Goal: Task Accomplishment & Management: Use online tool/utility

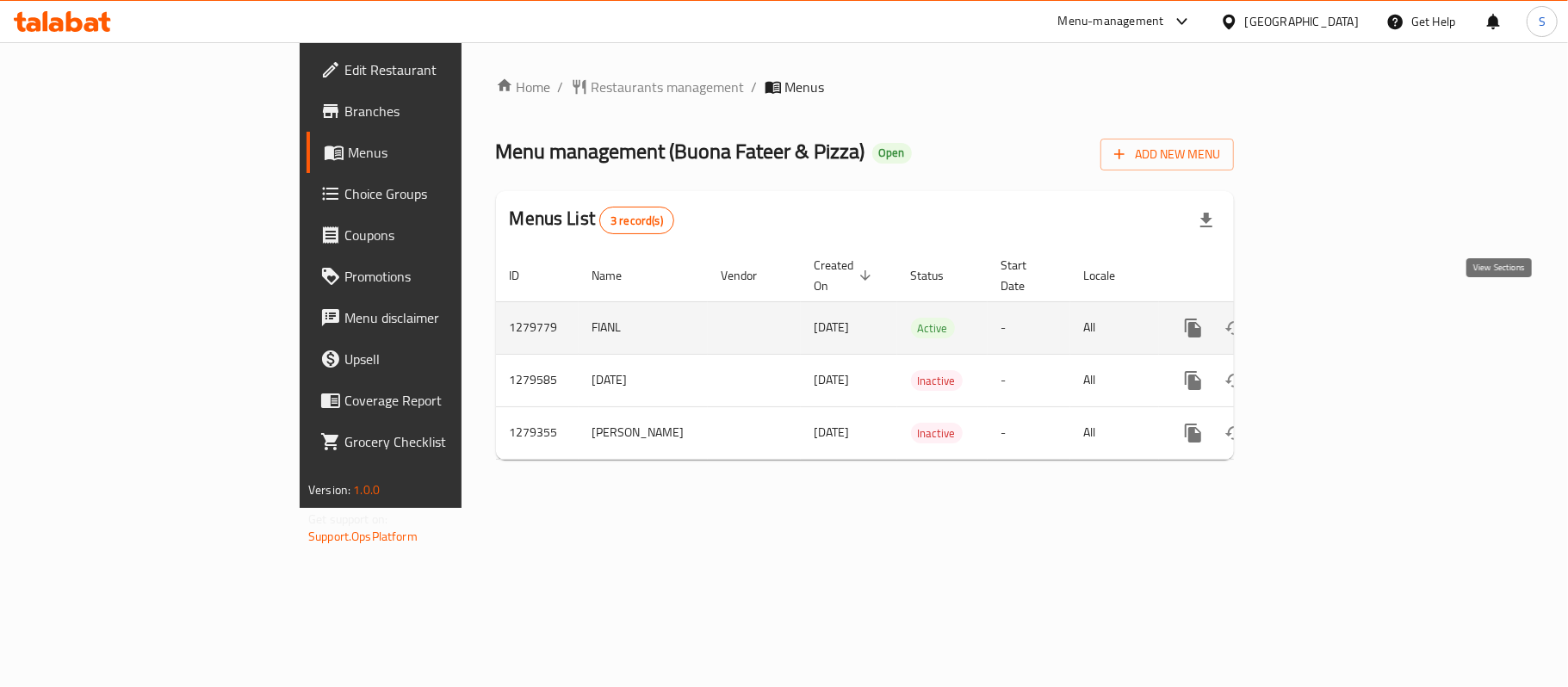
click at [1338, 312] on link "enhanced table" at bounding box center [1317, 329] width 41 height 41
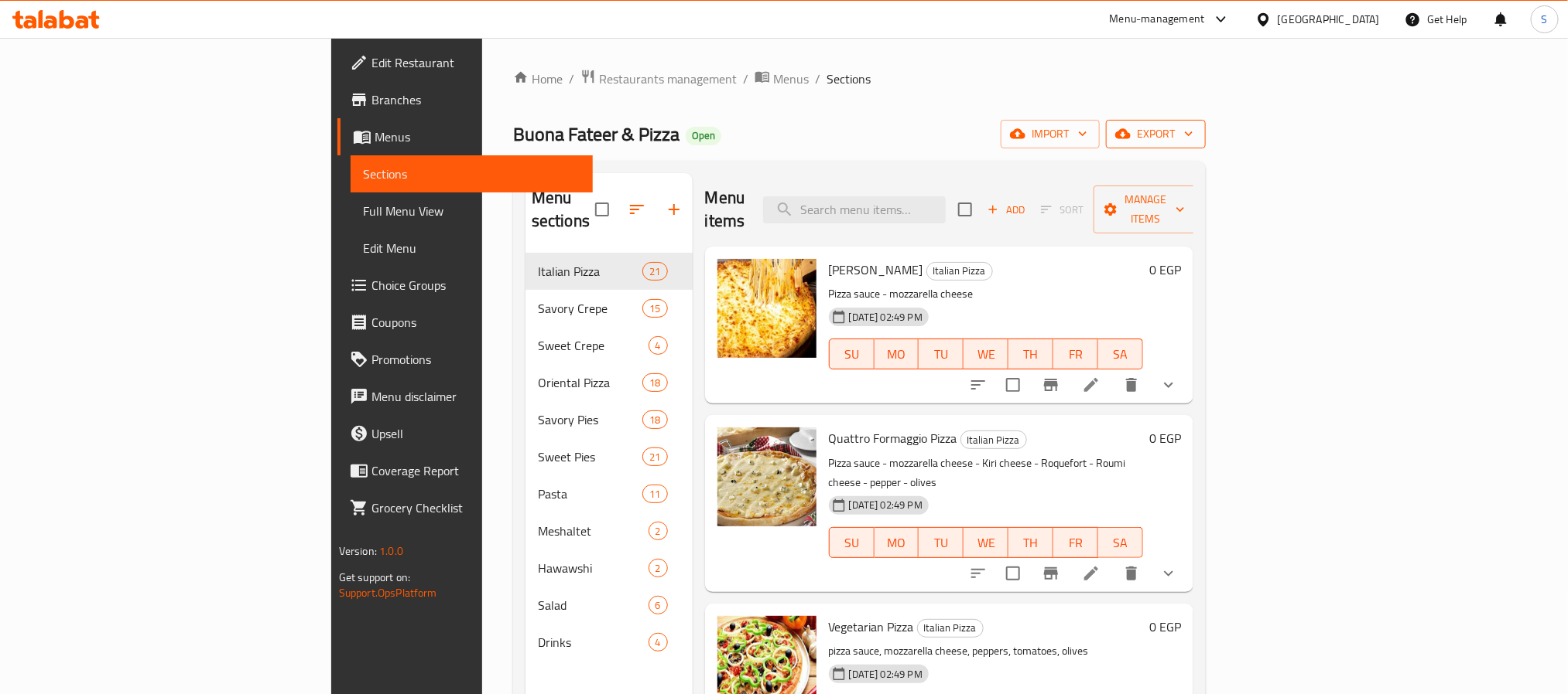
click at [1193, 144] on span "export" at bounding box center [1155, 134] width 75 height 19
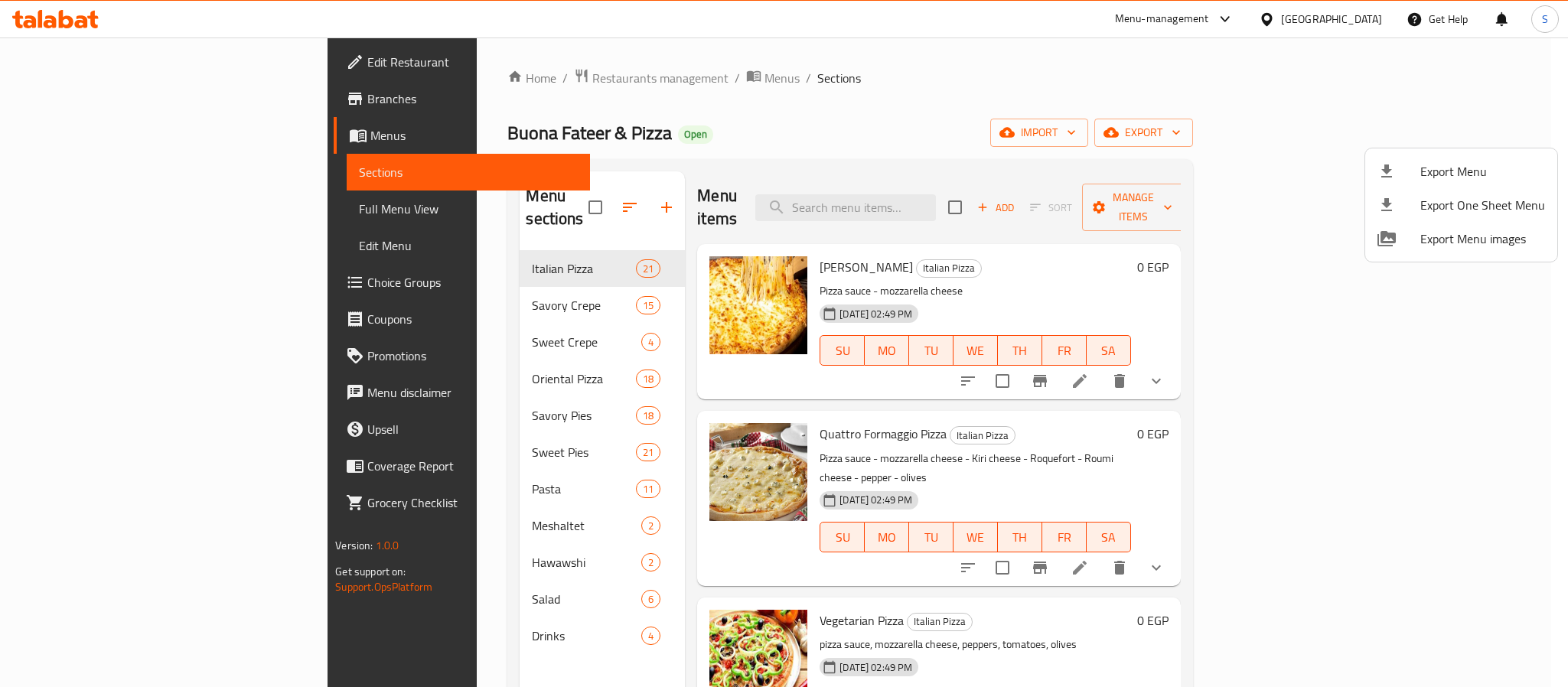
click at [1169, 140] on div at bounding box center [784, 344] width 1568 height 687
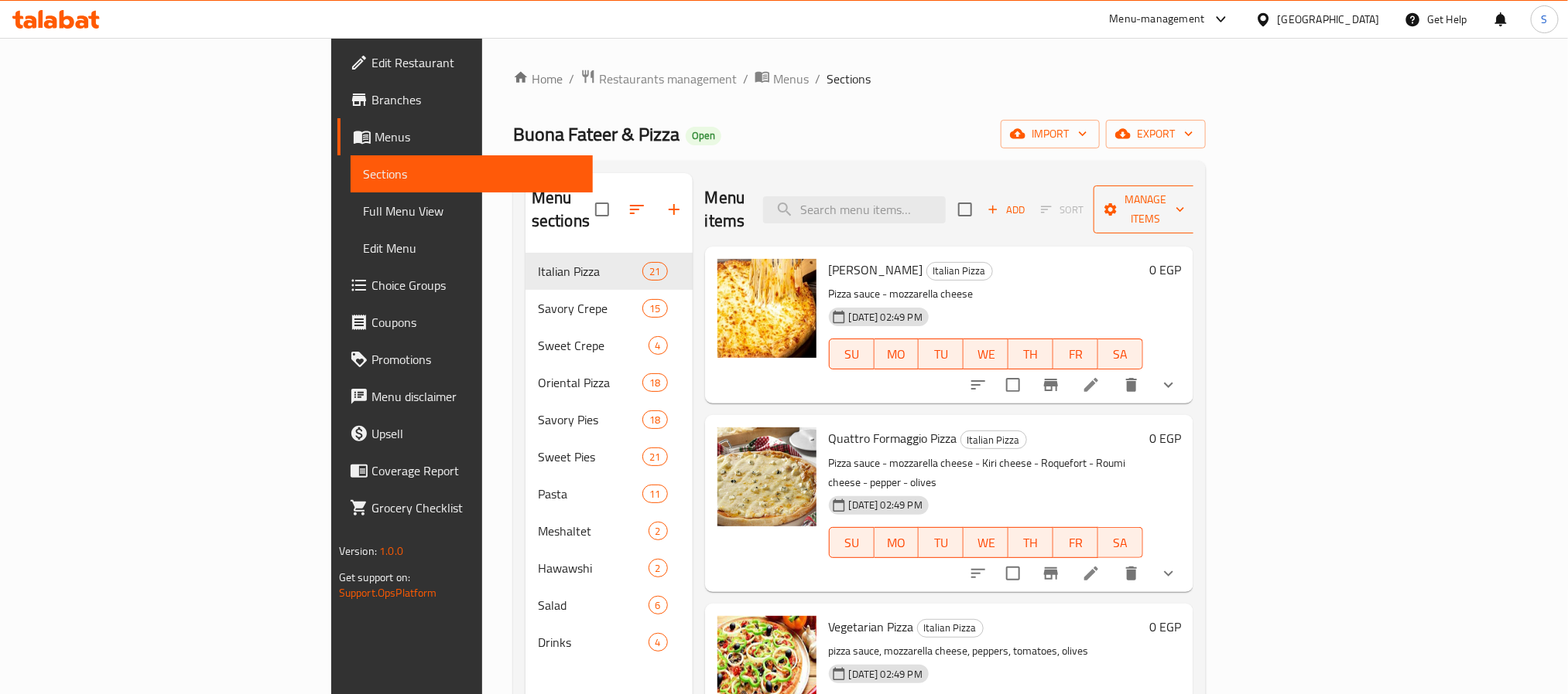
click at [1188, 202] on icon "button" at bounding box center [1180, 209] width 15 height 15
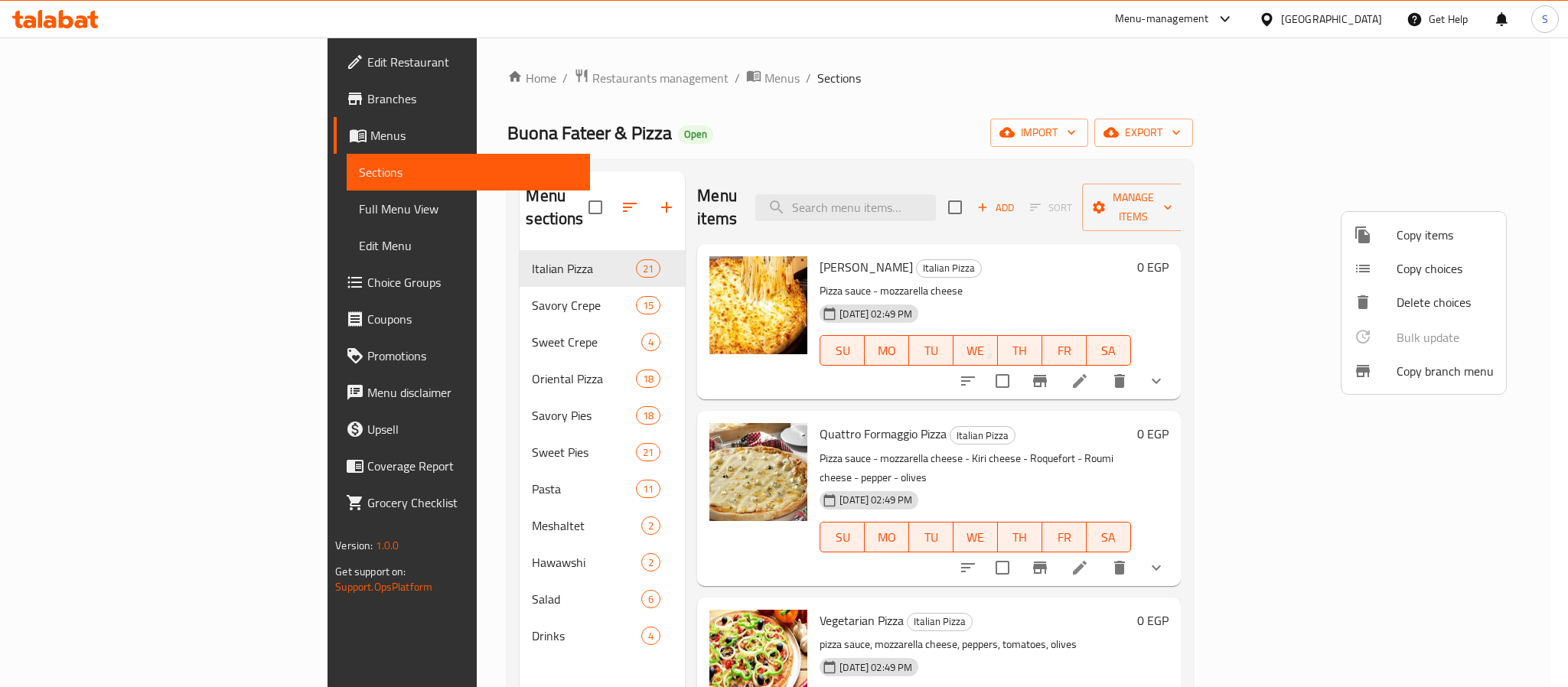
click at [1393, 370] on span "Copy branch menu" at bounding box center [1445, 371] width 97 height 18
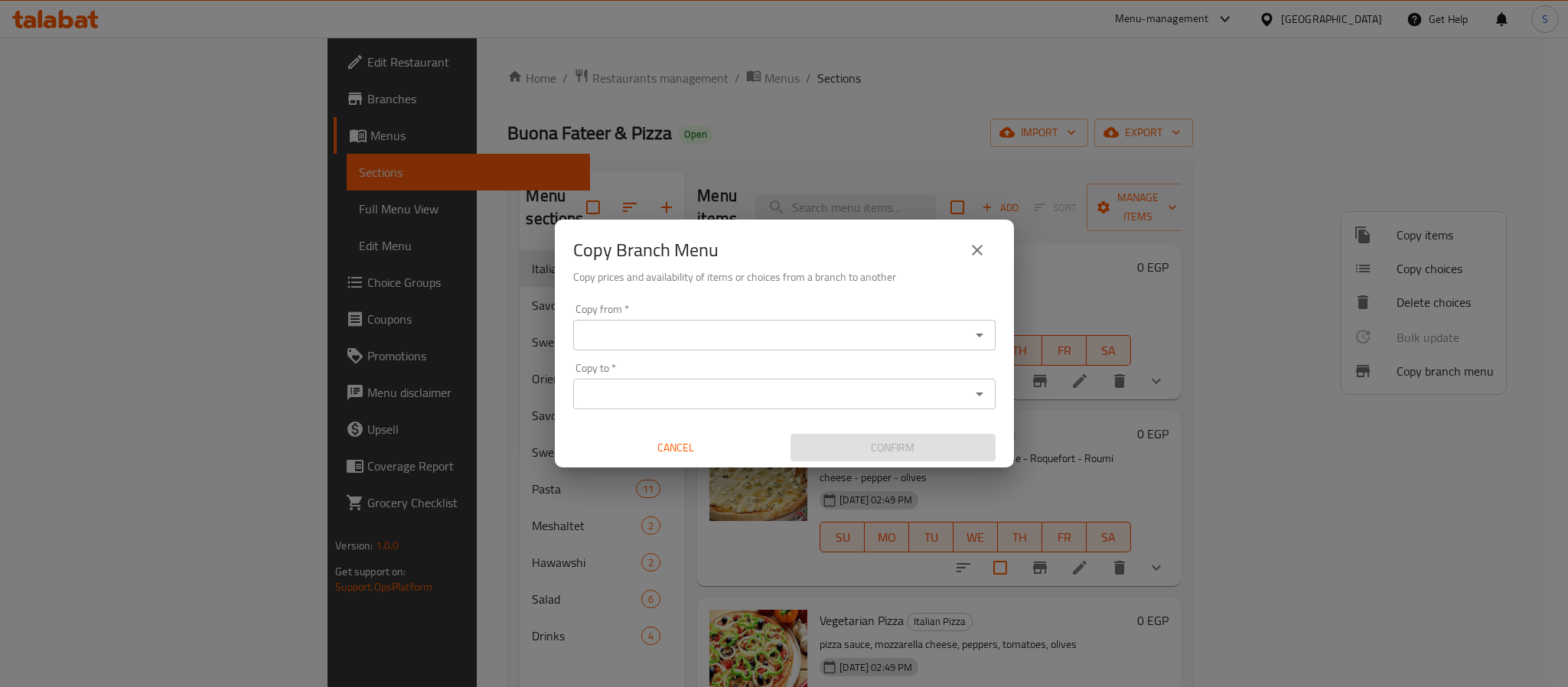
click at [812, 329] on input "Copy from   *" at bounding box center [772, 335] width 388 height 22
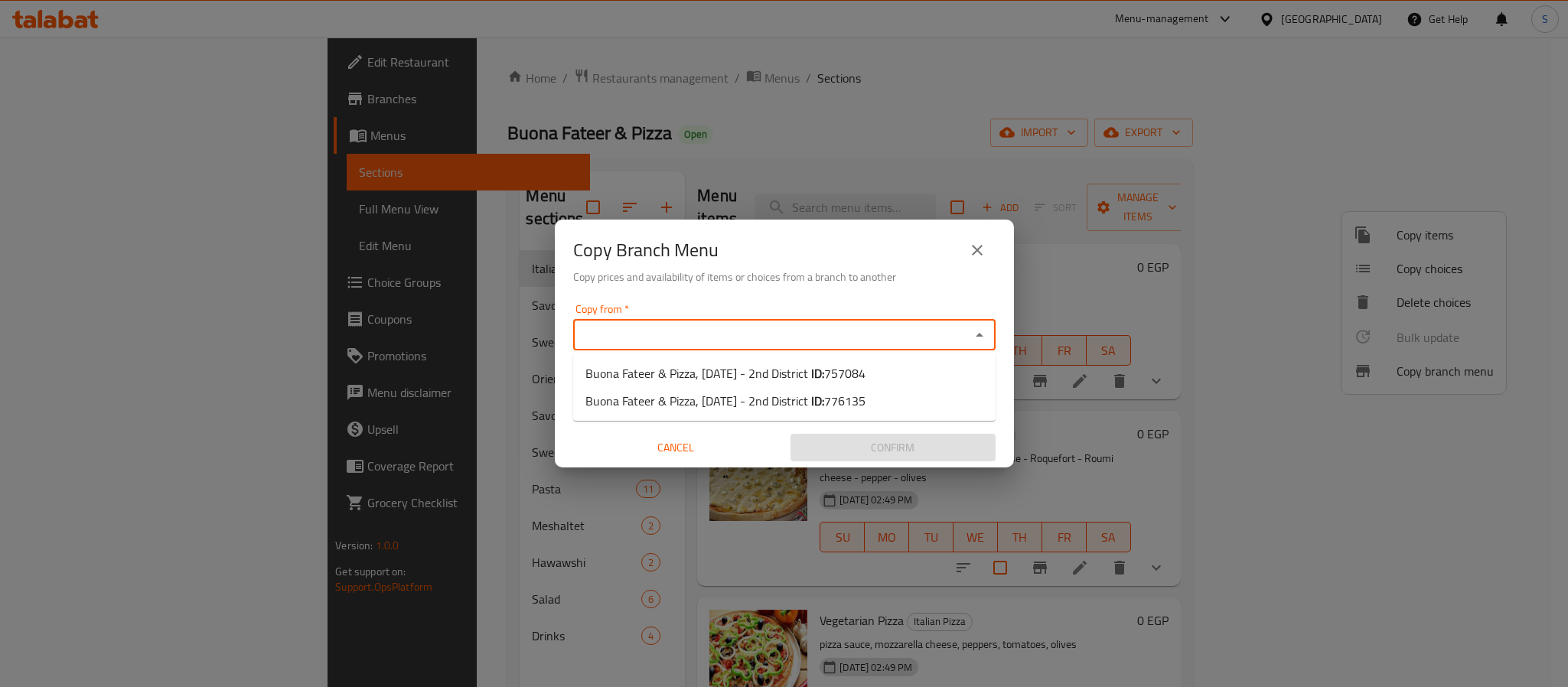
click at [692, 339] on input "Copy from   *" at bounding box center [772, 335] width 388 height 22
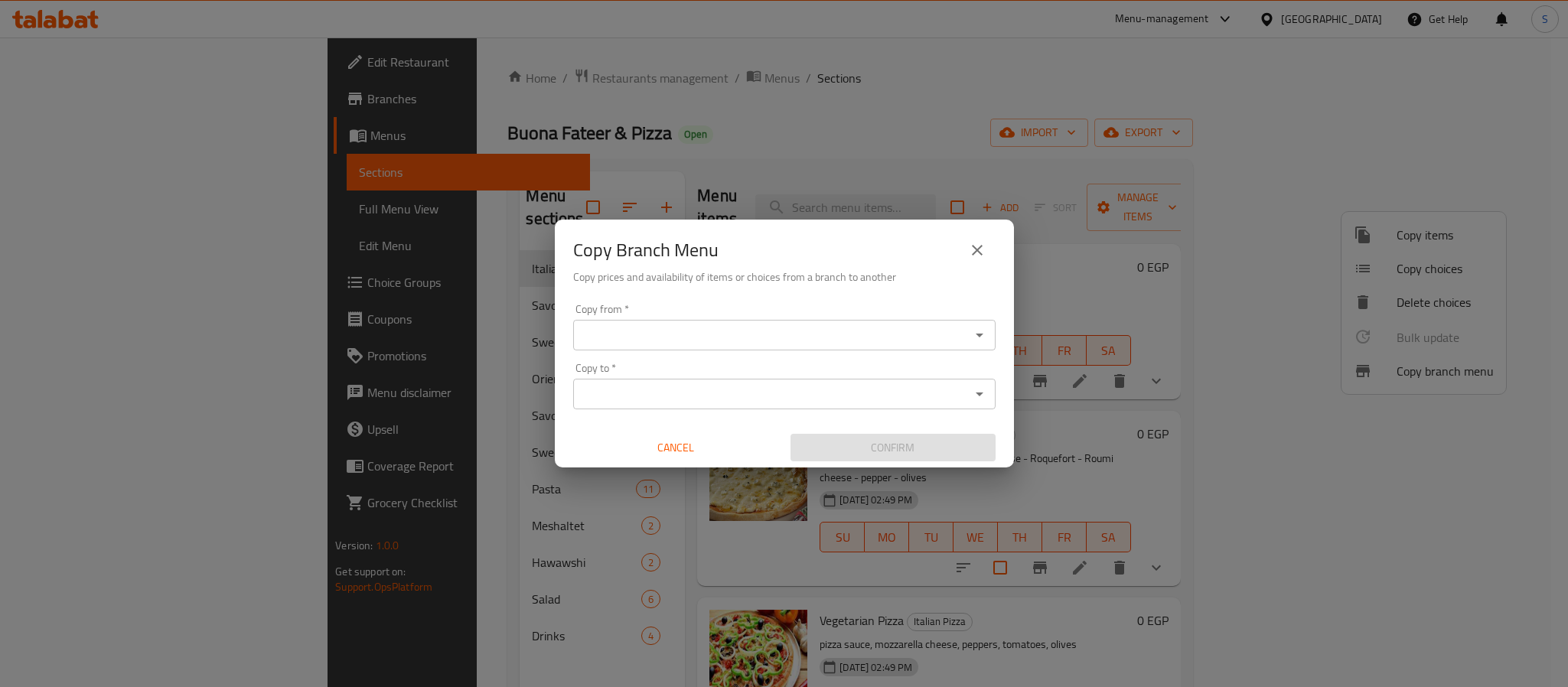
click at [725, 333] on input "Copy from   *" at bounding box center [772, 335] width 388 height 22
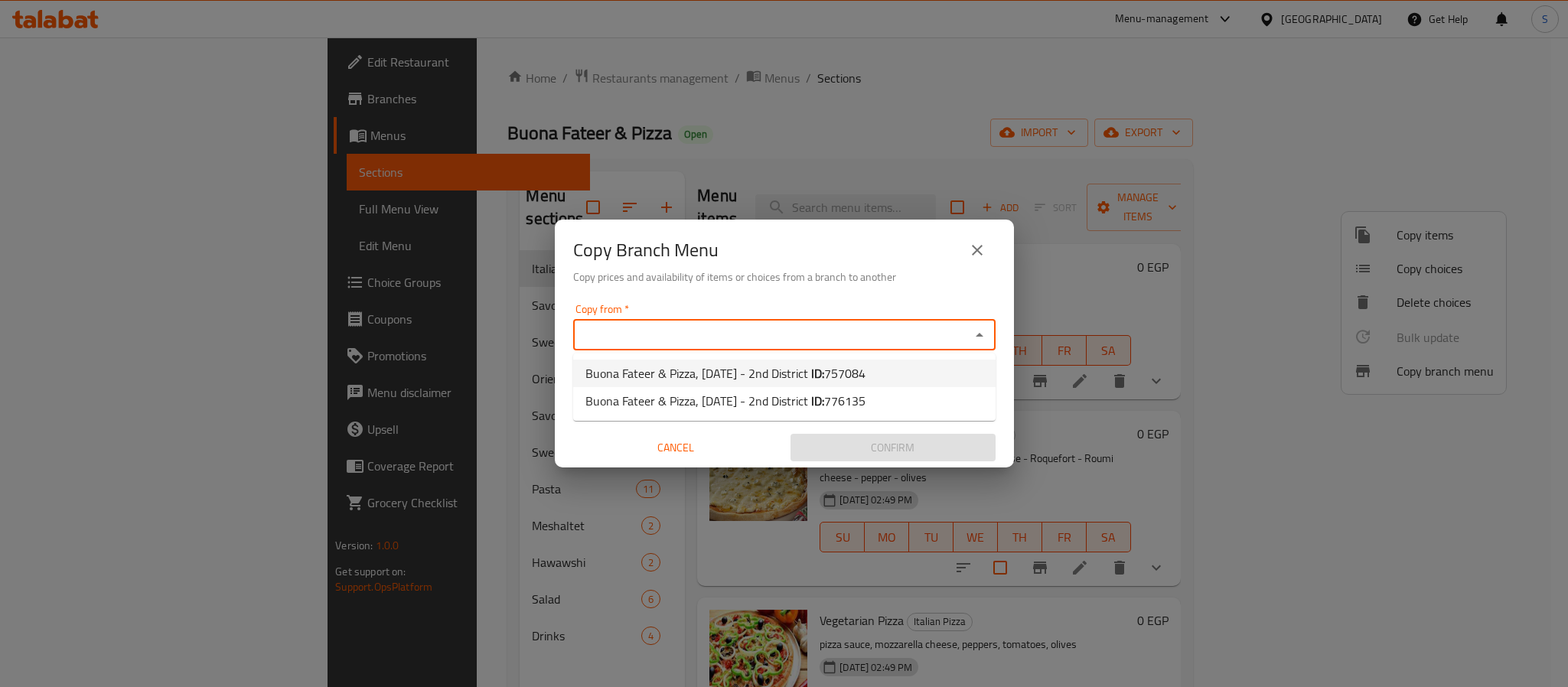
click at [865, 363] on span "757084" at bounding box center [845, 373] width 42 height 23
type input "Buona Fateer & Pizza, [DATE] - 2nd District"
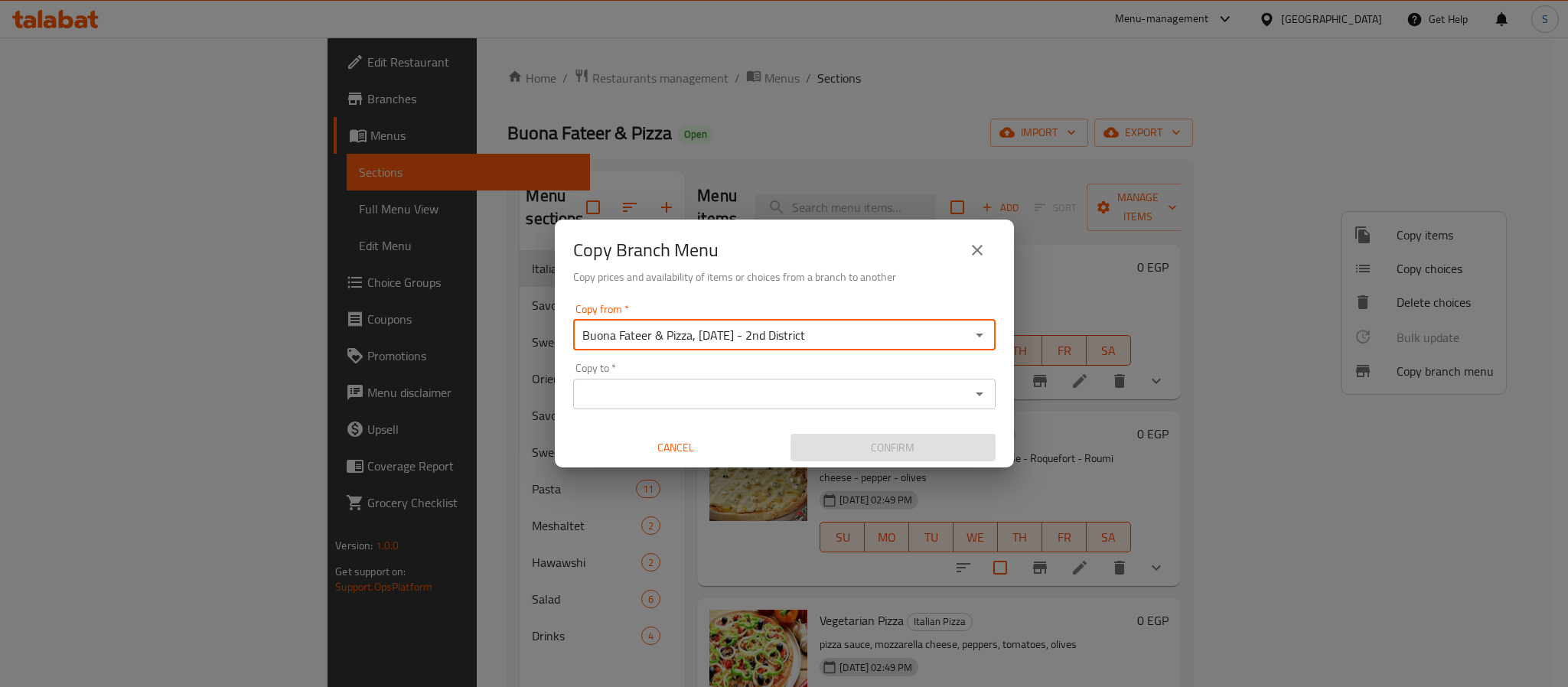
click at [773, 403] on input "Copy to   *" at bounding box center [772, 394] width 388 height 22
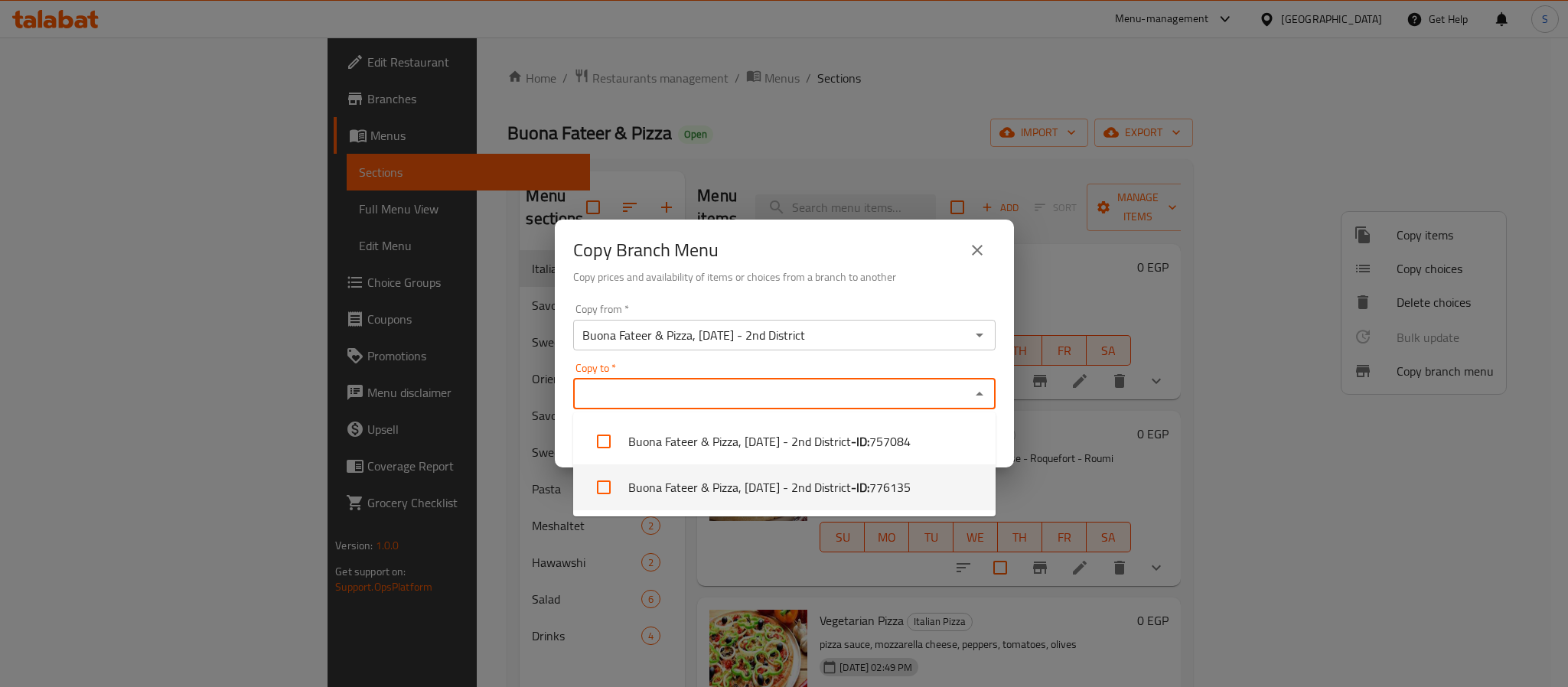
click at [870, 490] on b "- ID:" at bounding box center [860, 487] width 18 height 18
checkbox input "true"
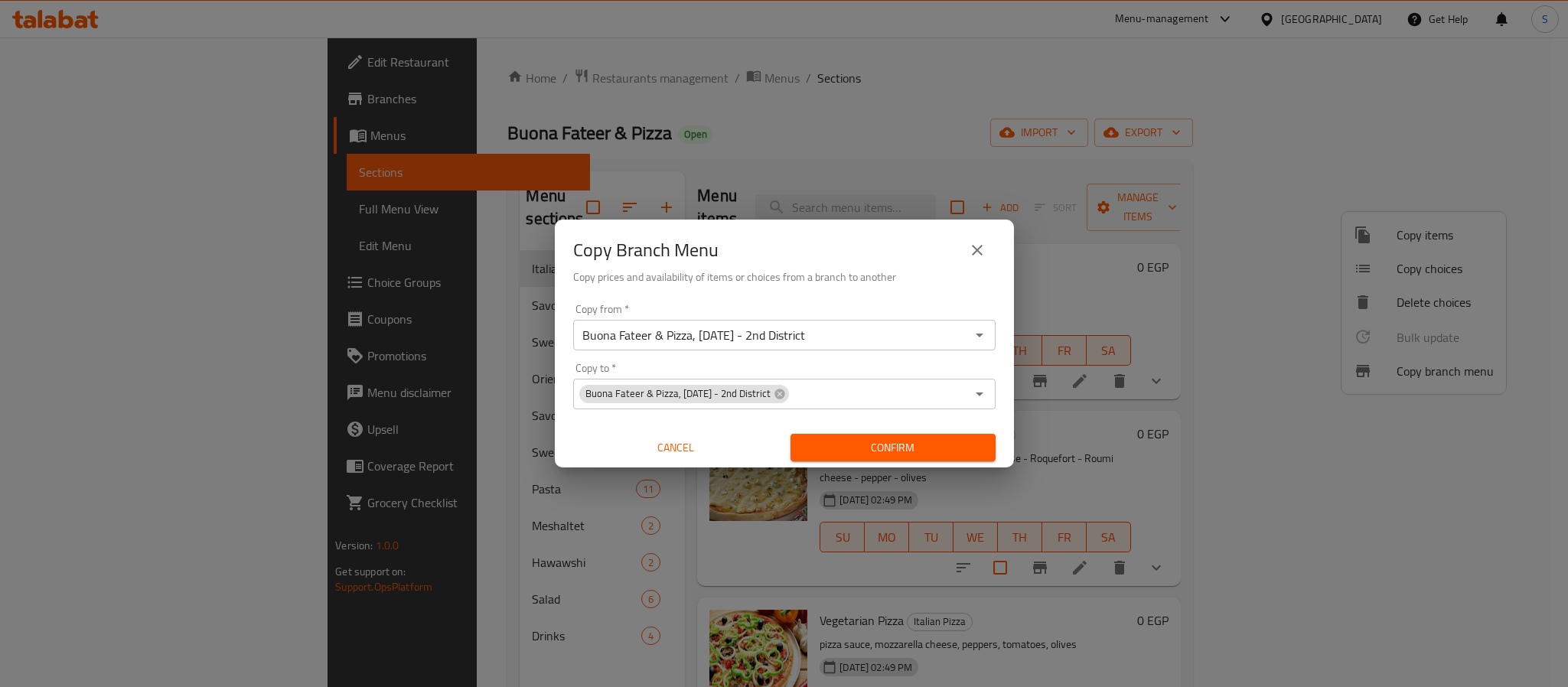
click at [929, 274] on h6 "Copy prices and availability of items or choices from a branch to another" at bounding box center [784, 277] width 422 height 17
click at [908, 450] on span "Confirm" at bounding box center [892, 447] width 180 height 19
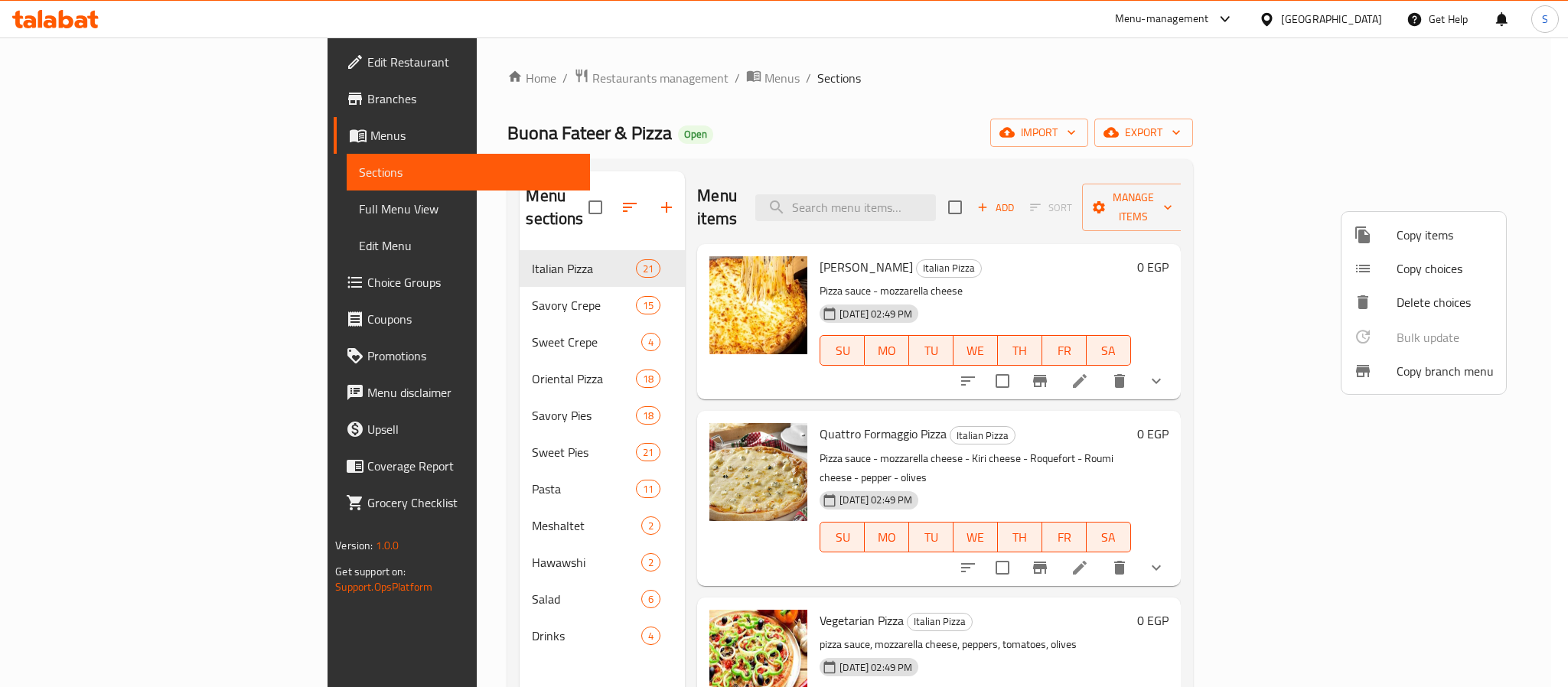
click at [1393, 368] on span "Copy branch menu" at bounding box center [1445, 371] width 97 height 18
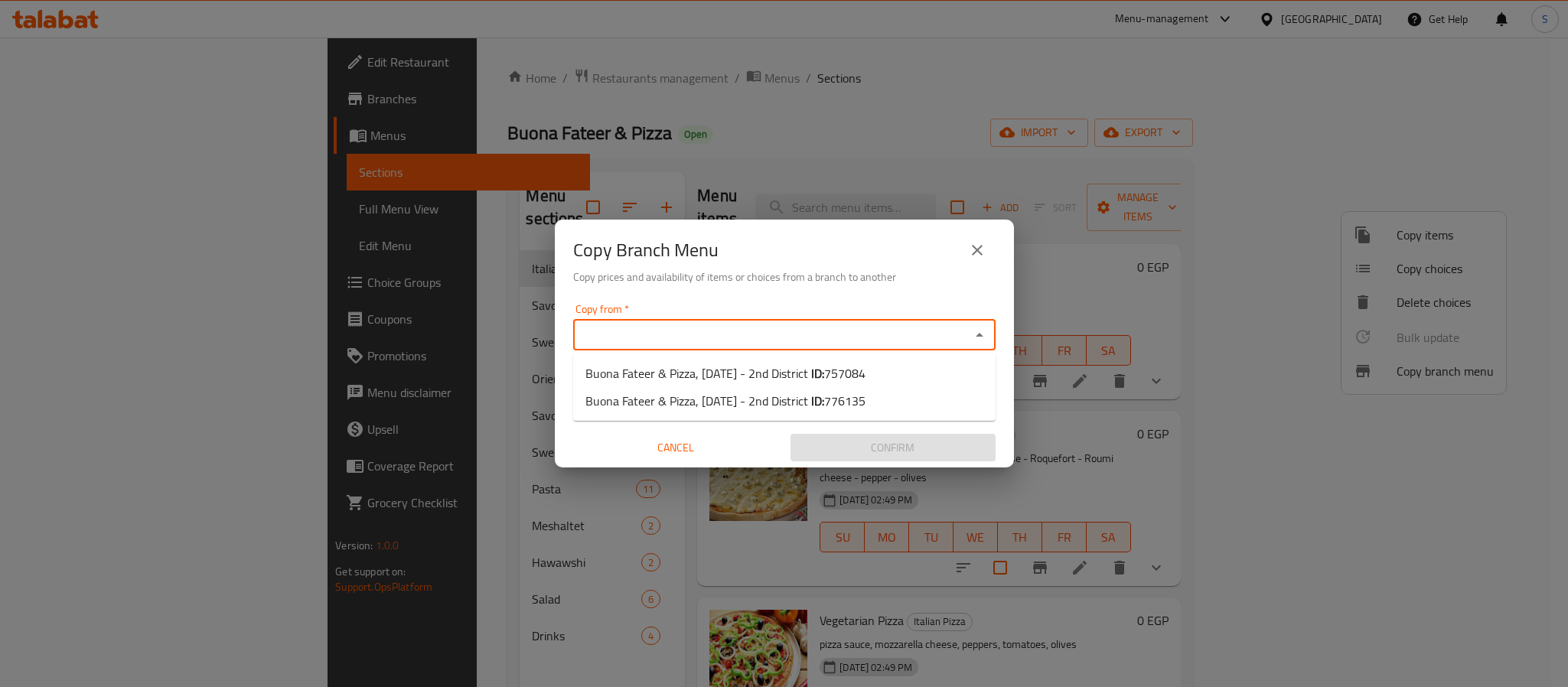
click at [667, 340] on input "Copy from   *" at bounding box center [772, 335] width 388 height 22
click at [767, 370] on span "Buona Fateer & Pizza, [DATE] - 2nd District ID: 757084" at bounding box center [725, 373] width 280 height 18
type input "Buona Fateer & Pizza, [DATE] - 2nd District"
click at [746, 395] on input "Copy to   *" at bounding box center [772, 394] width 388 height 22
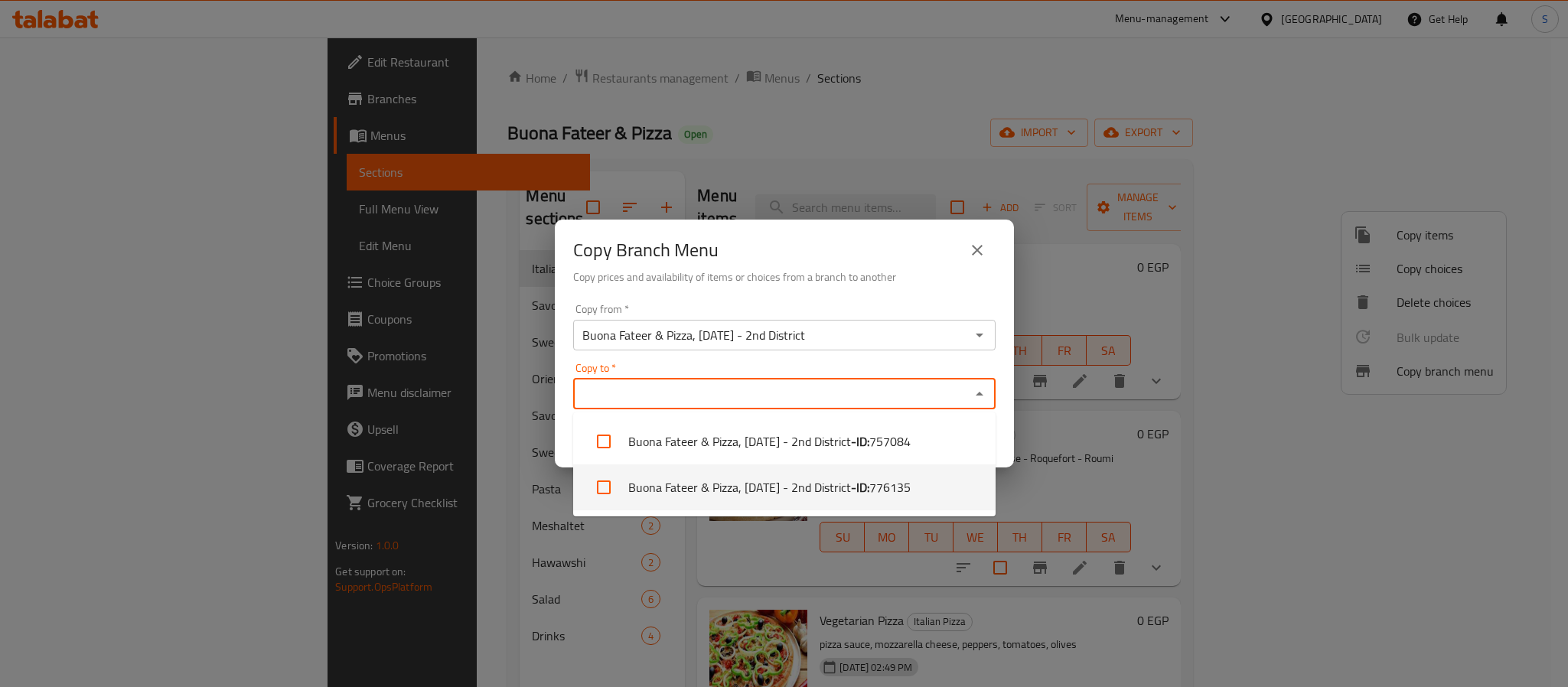
click at [869, 492] on li "Buona Fateer & Pizza, [DATE] - 2nd District - ID: 776135" at bounding box center [784, 487] width 422 height 46
checkbox input "true"
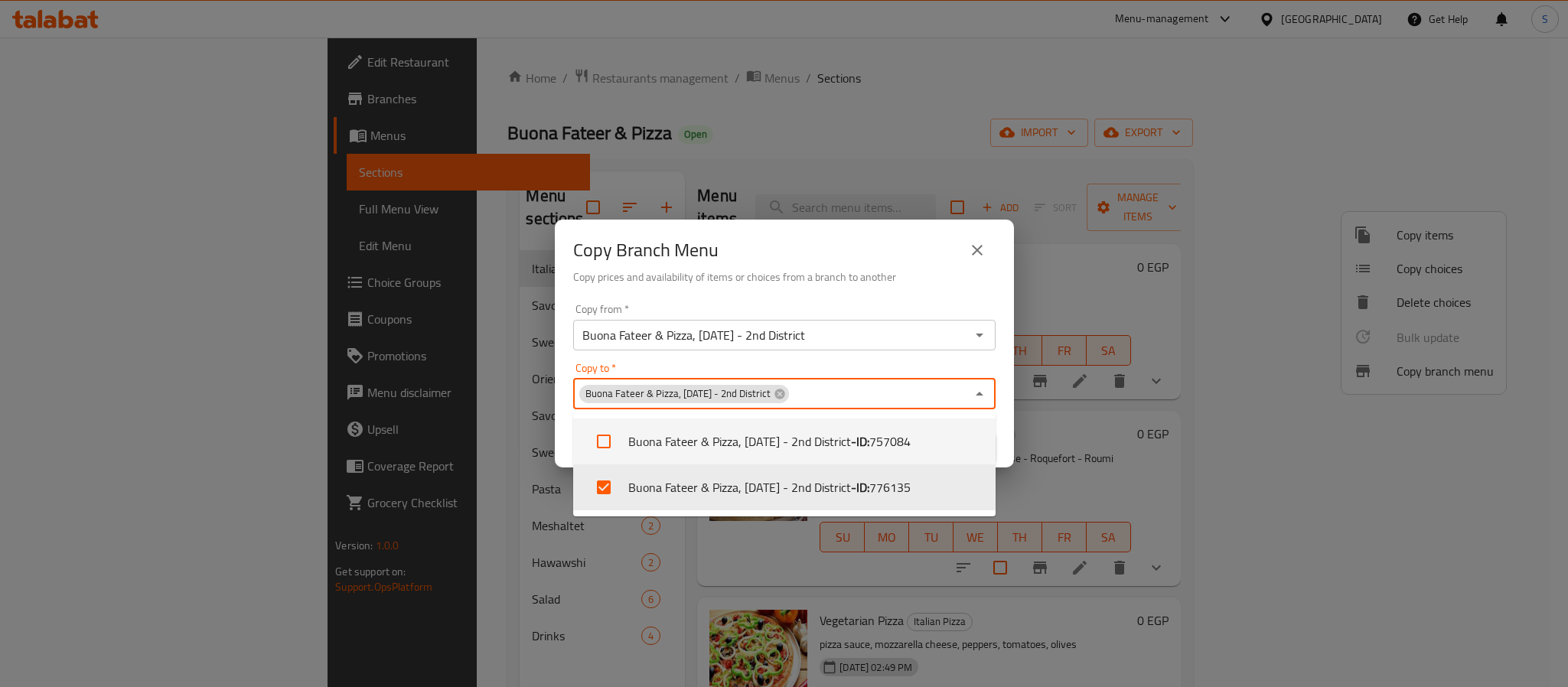
click at [907, 274] on h6 "Copy prices and availability of items or choices from a branch to another" at bounding box center [784, 277] width 422 height 17
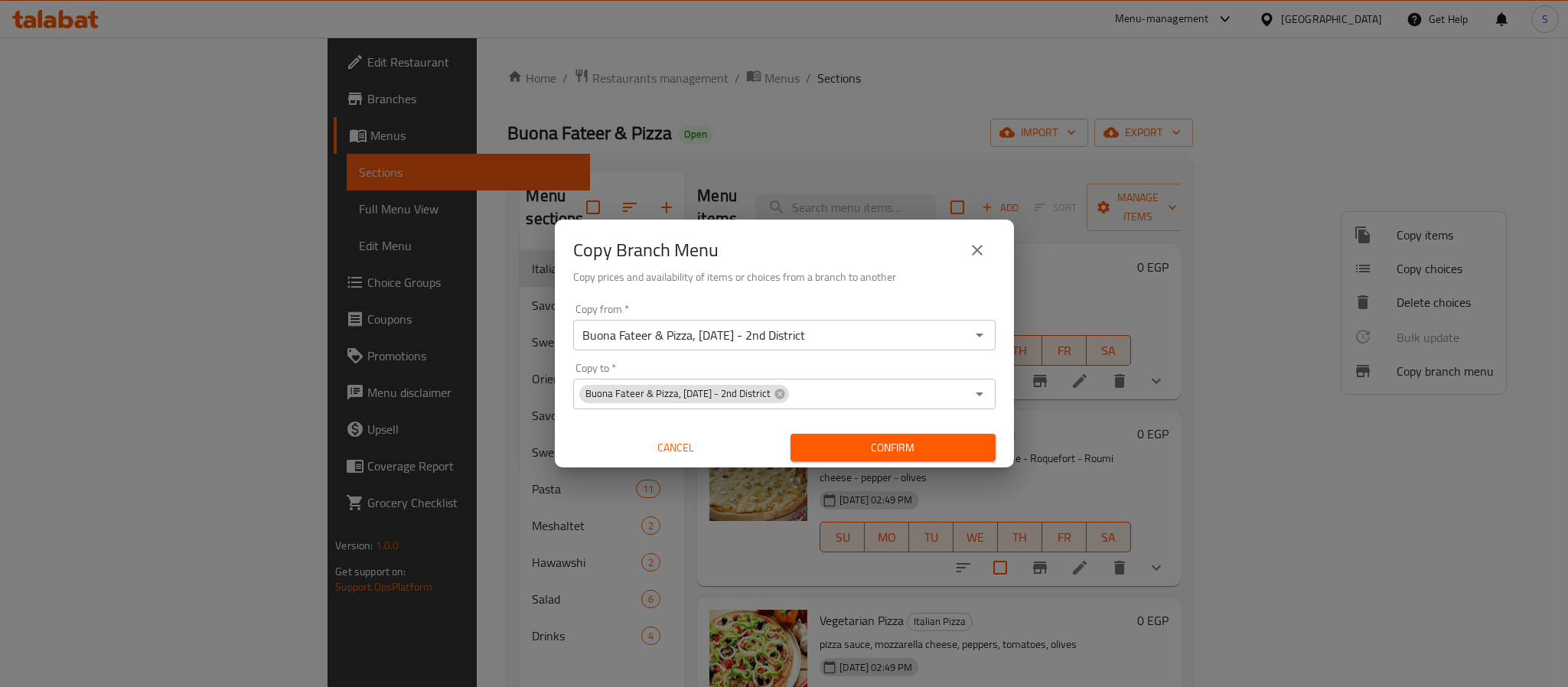
click at [939, 447] on span "Confirm" at bounding box center [892, 447] width 180 height 19
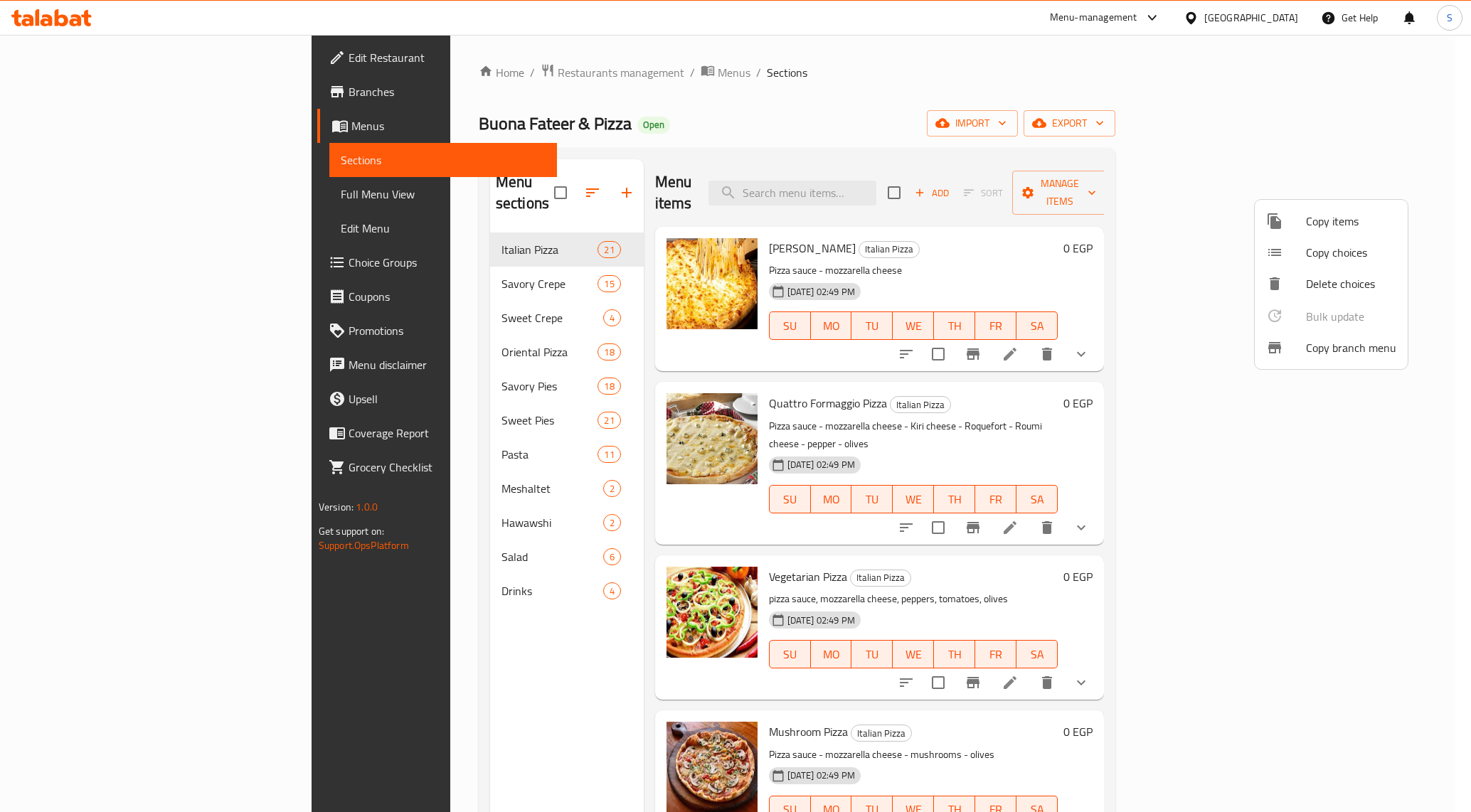
click at [103, 78] on div at bounding box center [735, 406] width 1471 height 812
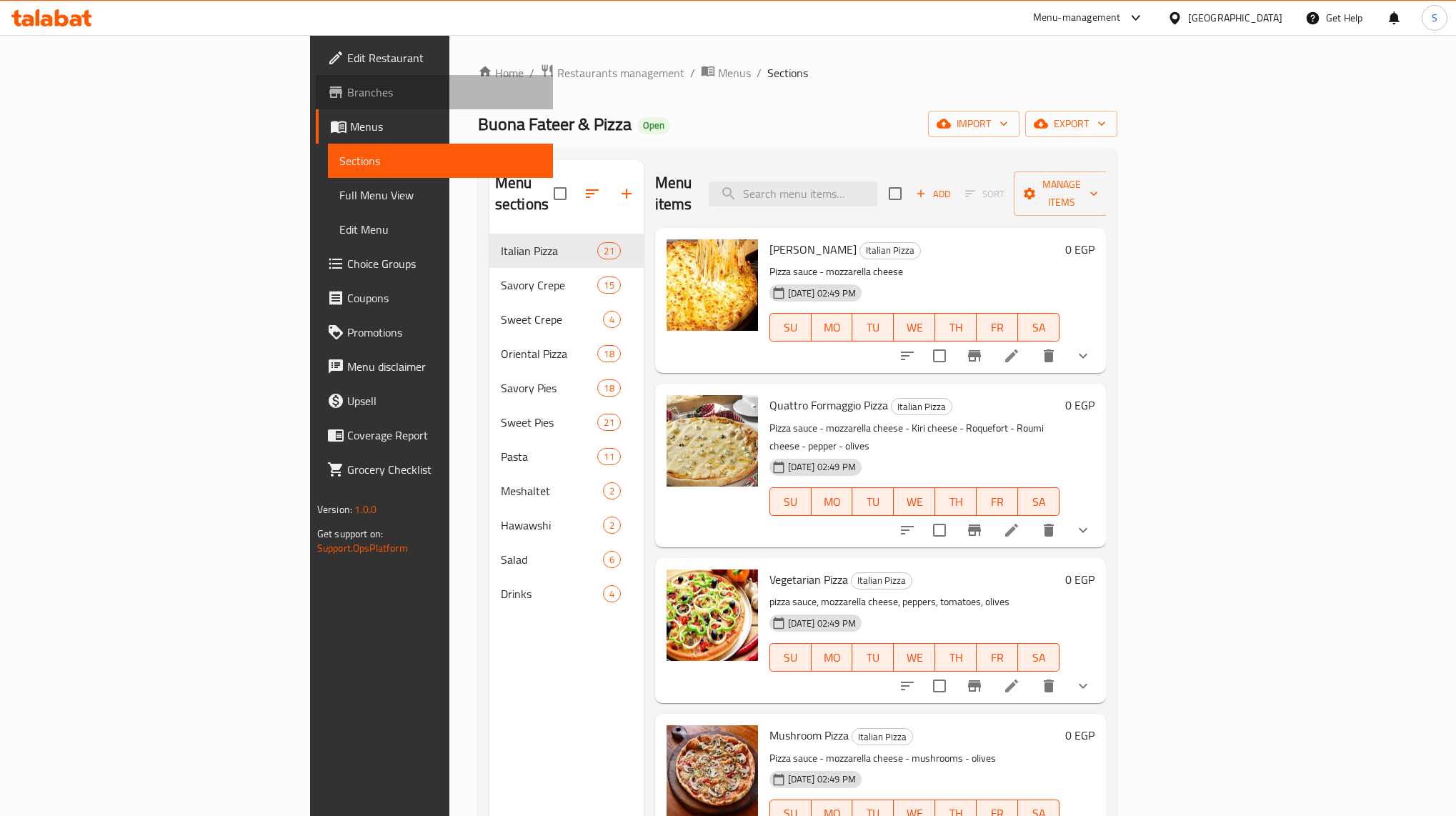
click at [347, 92] on span "Branches" at bounding box center [444, 92] width 194 height 17
